Goal: Communication & Community: Answer question/provide support

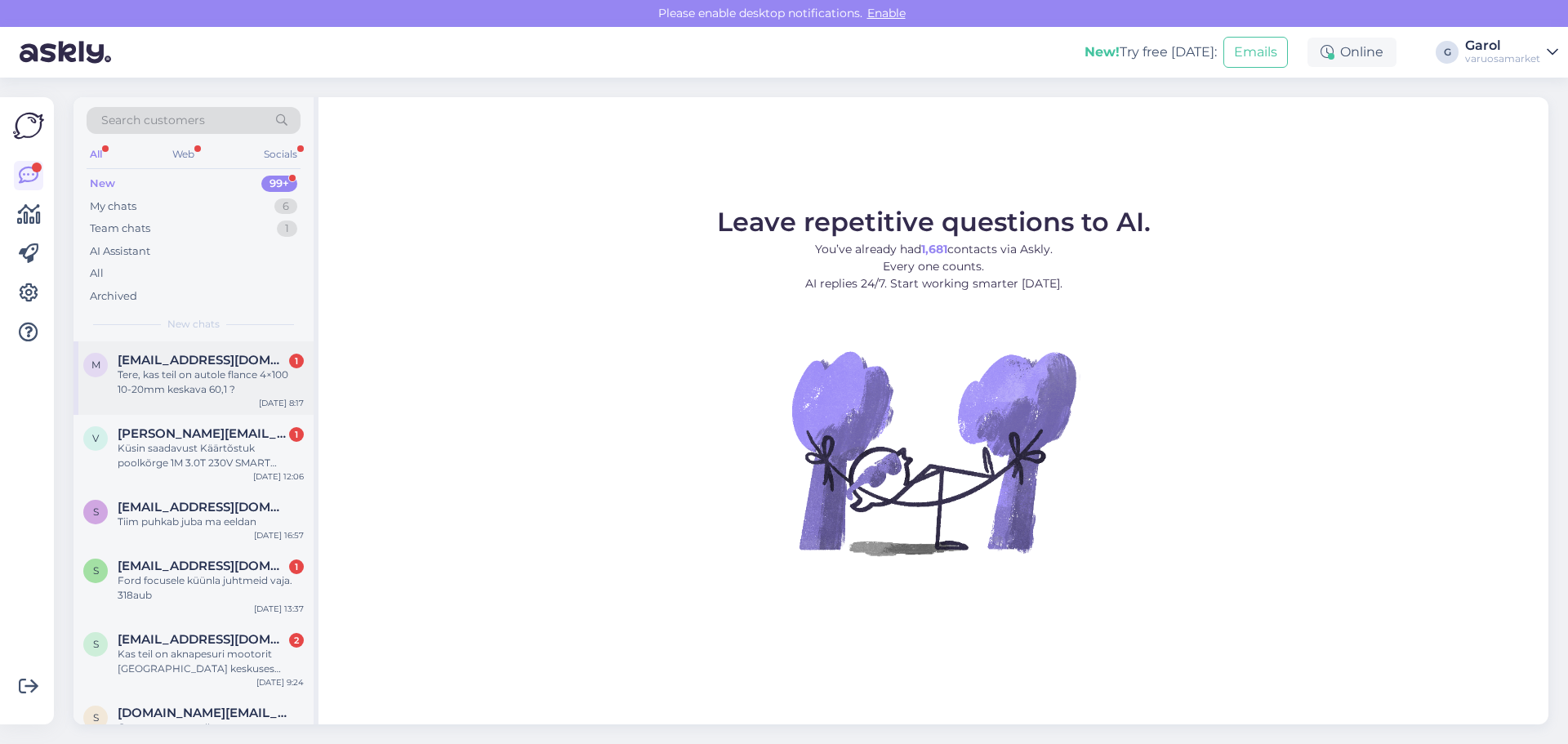
click at [179, 393] on div "Tere, kas teil on autole flance 4×100 10-20mm keskava 60,1 ?" at bounding box center [210, 382] width 186 height 29
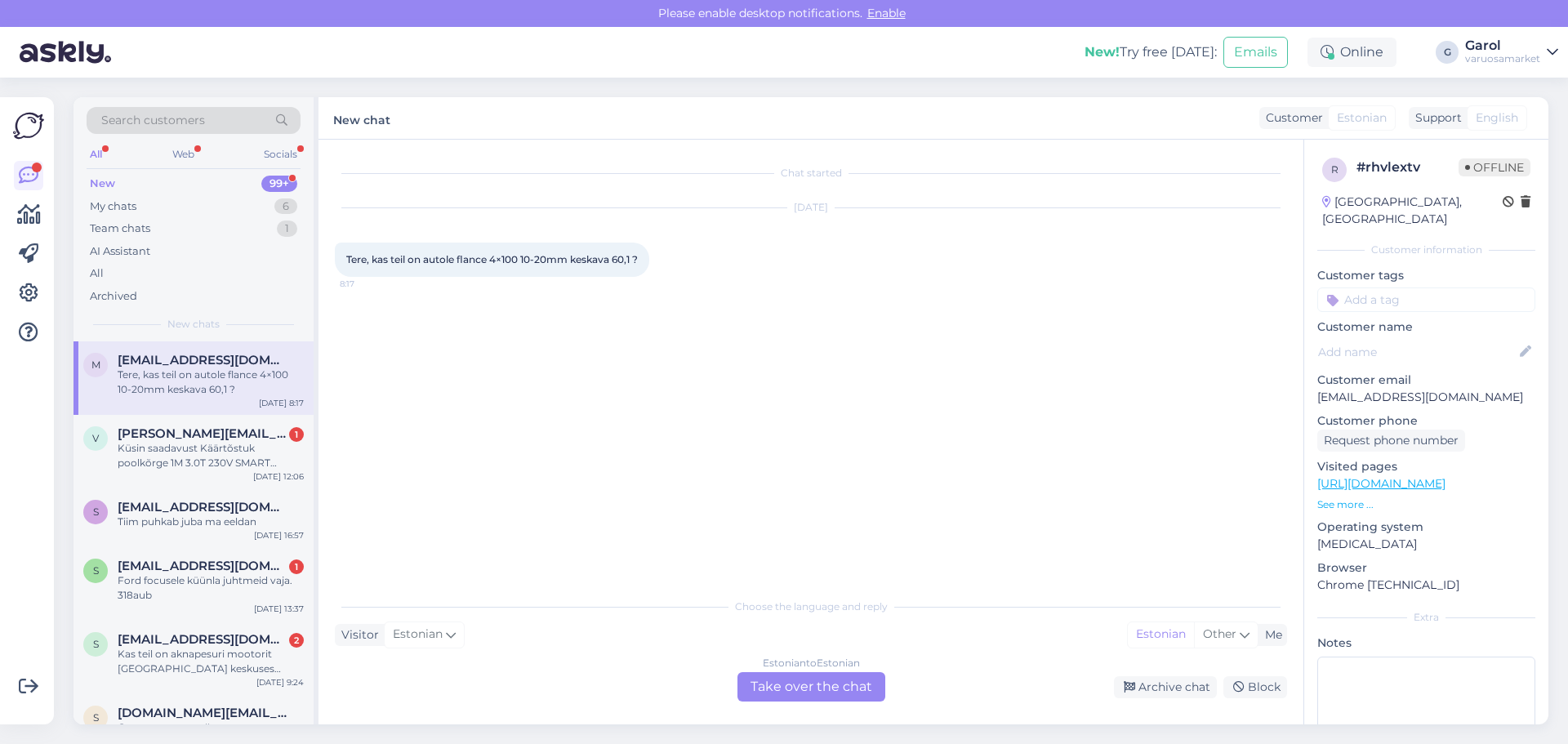
click at [830, 692] on div "Estonian to Estonian Take over the chat" at bounding box center [812, 686] width 148 height 29
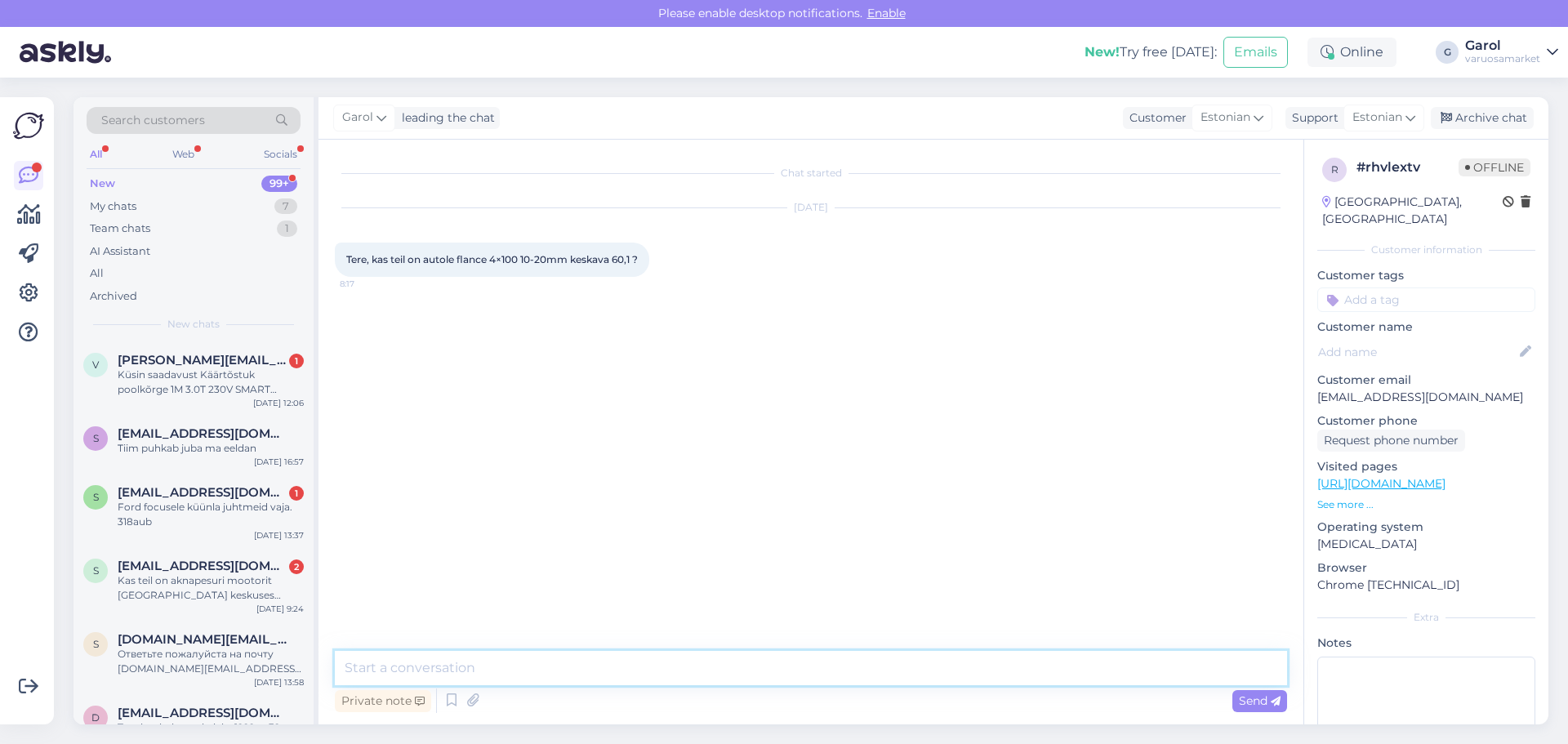
click at [765, 674] on textarea at bounding box center [812, 667] width 953 height 35
type textarea "Tere, tellitavana paistavad saadaval 4x100 - 4x114.3 üleminekuga flantsid hetke…"
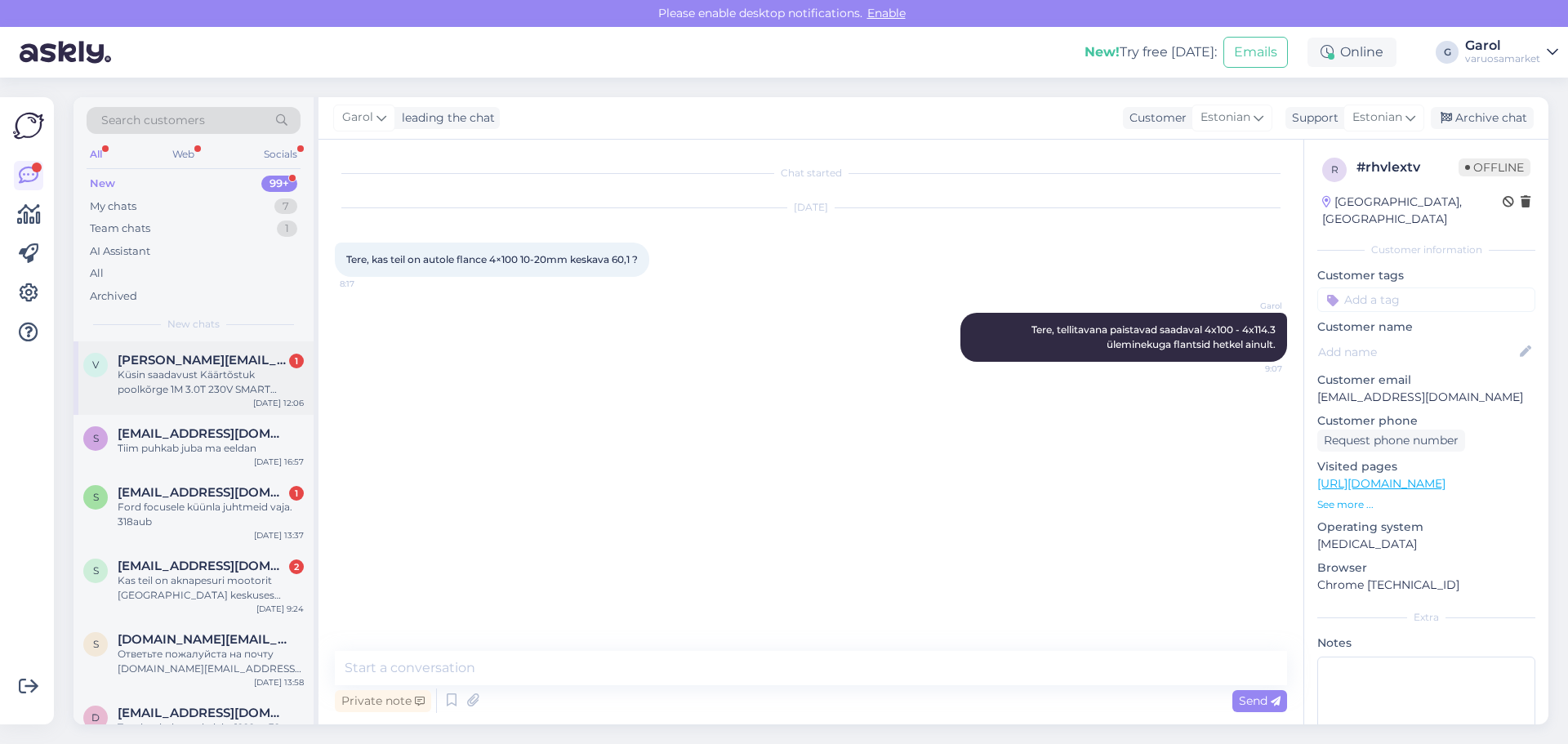
click at [145, 378] on div "Küsin saadavust Käärtõstuk poolkõrge 1M 3.0T 230V SMART EQUIPMENT kas saadaval,…" at bounding box center [210, 382] width 186 height 29
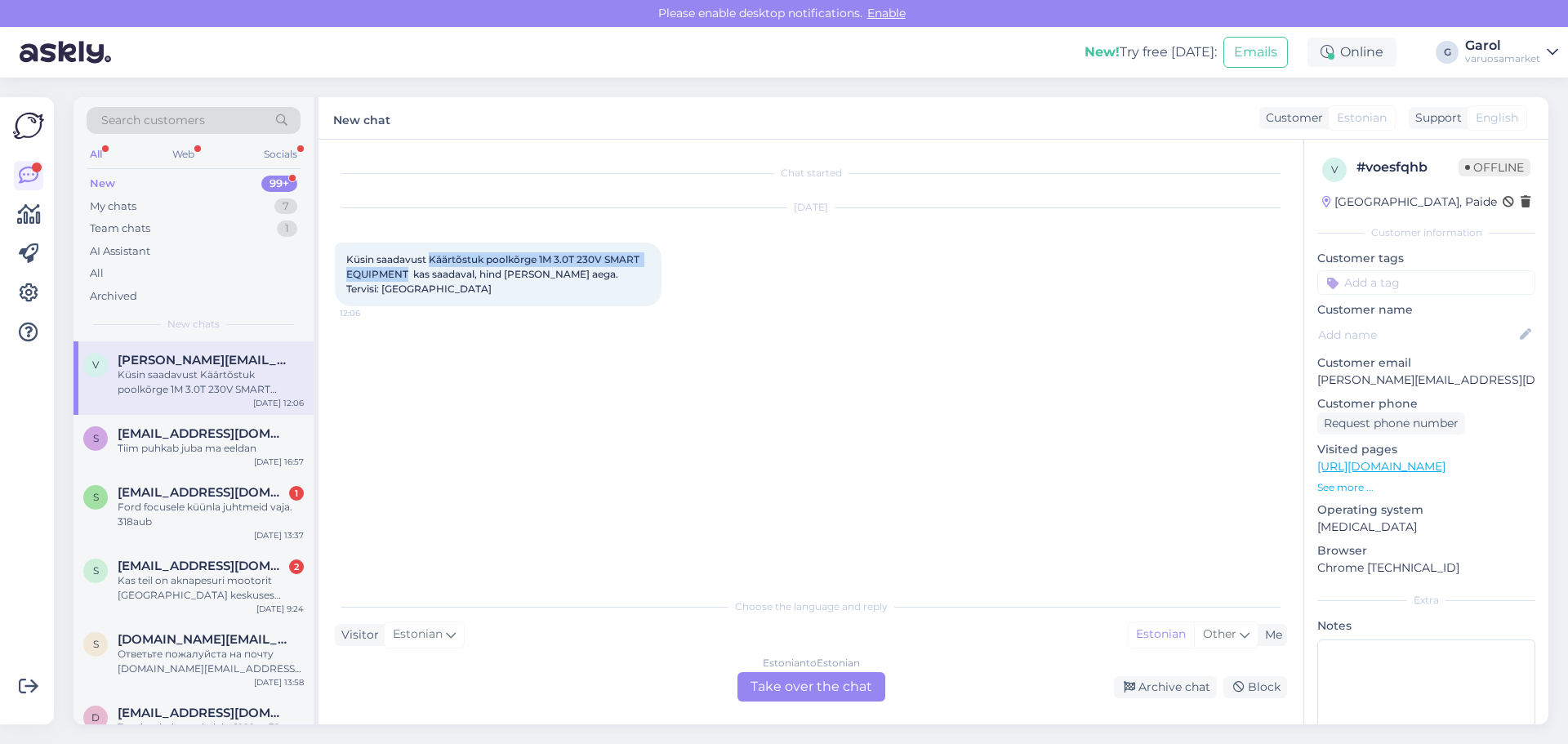
drag, startPoint x: 430, startPoint y: 258, endPoint x: 408, endPoint y: 281, distance: 31.8
click at [408, 281] on div "Küsin saadavust Käärtõstuk poolkõrge 1M 3.0T 230V SMART EQUIPMENT kas saadaval,…" at bounding box center [499, 274] width 327 height 63
copy span "Käärtõstuk poolkõrge 1M 3.0T 230V SMART EQUIPMENT"
click at [829, 684] on div "Estonian to Estonian Take over the chat" at bounding box center [812, 686] width 148 height 29
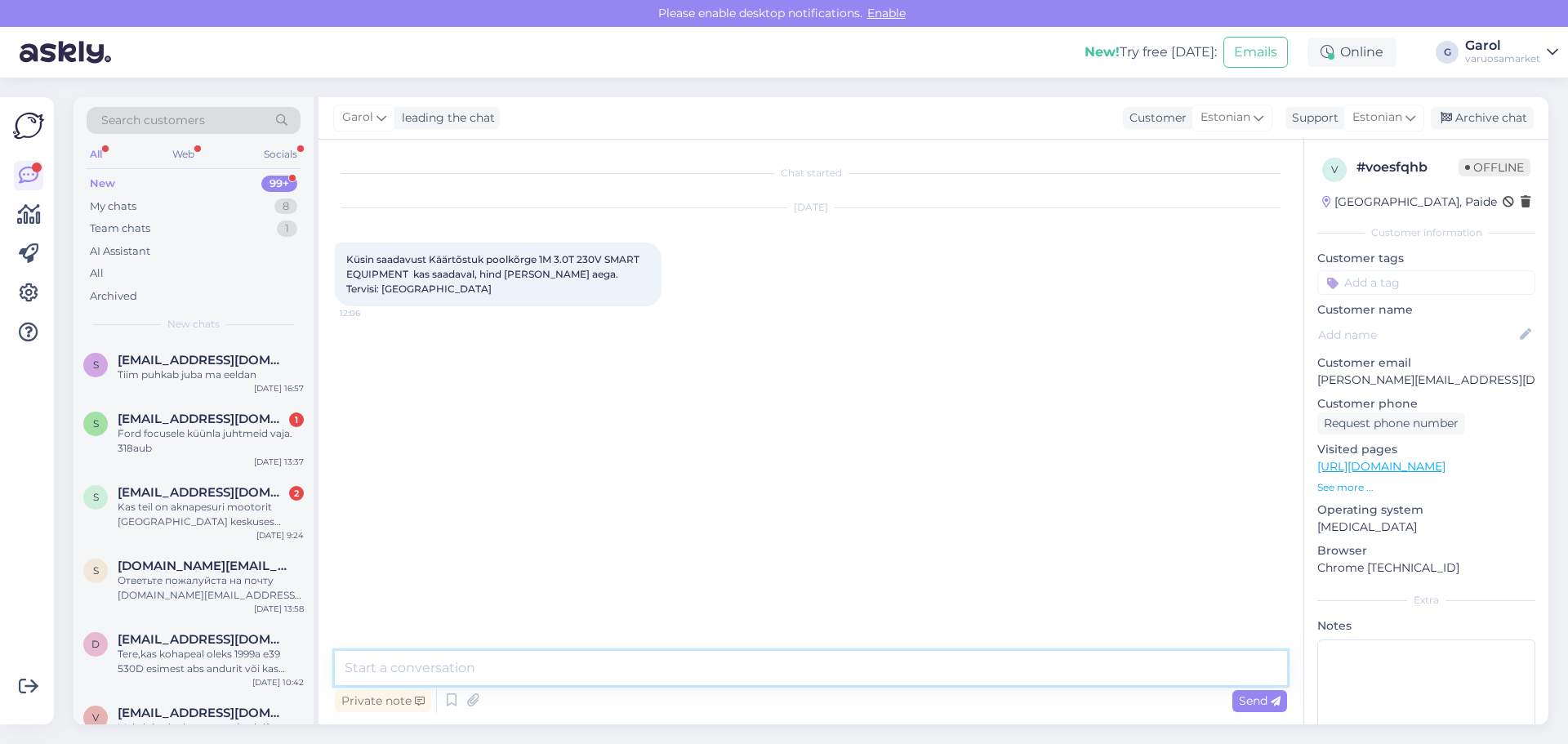
click at [771, 667] on textarea at bounding box center [812, 667] width 953 height 35
type textarea "Tere, saadame hankijale päringu [PERSON_NAME]."
